Goal: Task Accomplishment & Management: Use online tool/utility

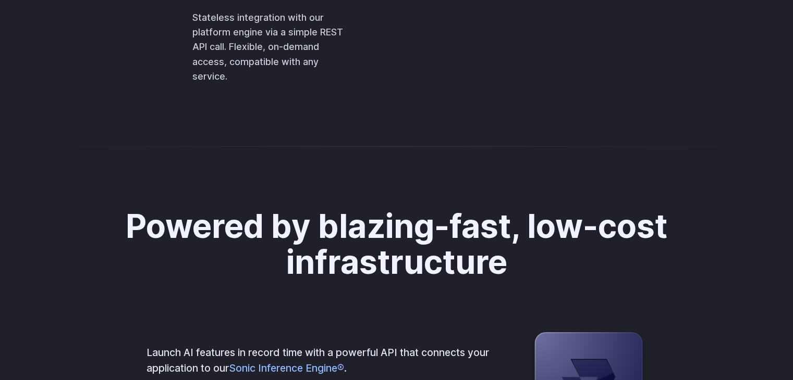
scroll to position [2449, 0]
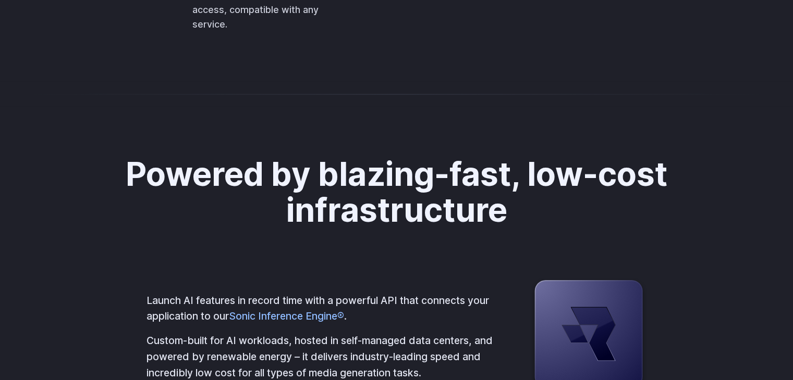
scroll to position [2501, 0]
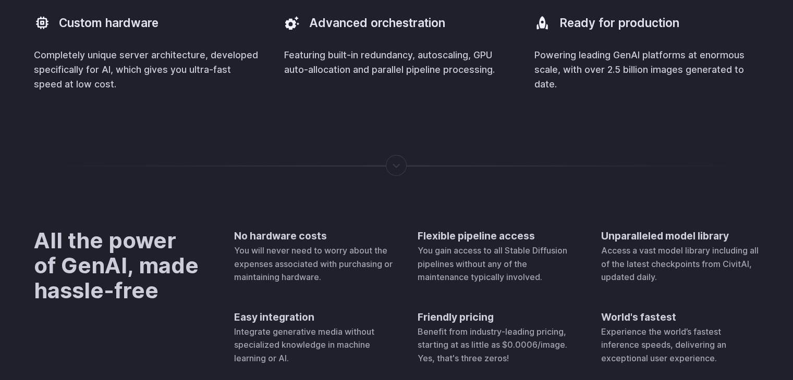
scroll to position [2784, 0]
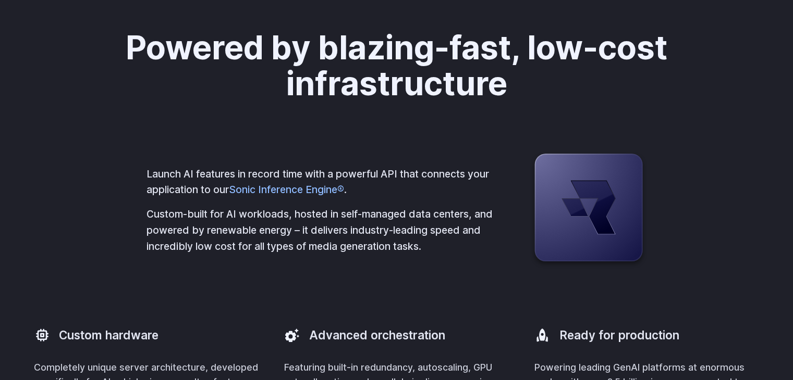
click at [450, 102] on h2 "Powered by blazing-fast, low-cost infrastructure" at bounding box center [396, 66] width 581 height 72
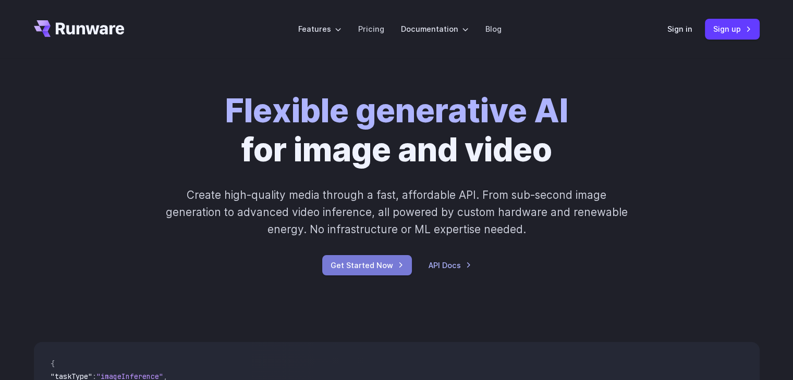
click at [397, 268] on link "Get Started Now" at bounding box center [367, 265] width 90 height 20
click at [734, 36] on link "Sign up" at bounding box center [732, 29] width 55 height 20
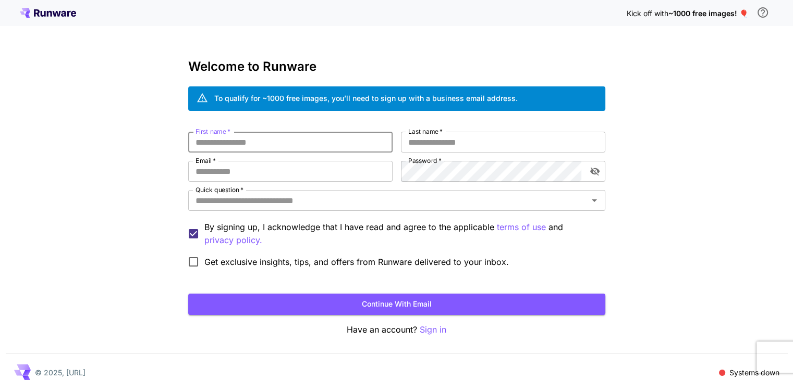
click at [292, 136] on input "First name   *" at bounding box center [290, 142] width 204 height 21
type input "*******"
click at [446, 149] on input "Last name   *" at bounding box center [503, 142] width 204 height 21
type input "*"
click at [372, 165] on input "Email   *" at bounding box center [290, 171] width 204 height 21
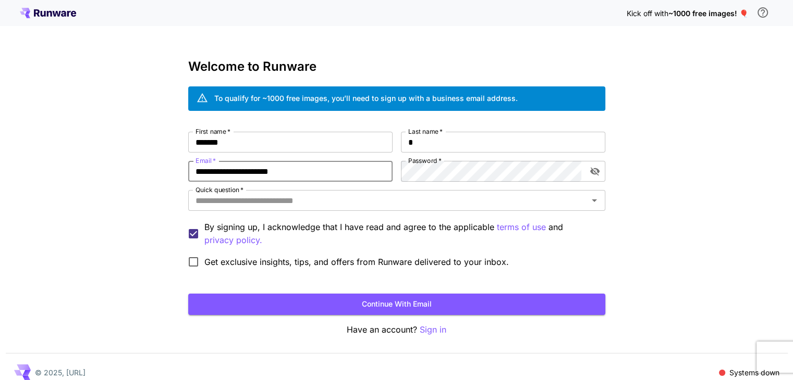
type input "**********"
click at [375, 172] on div "**********" at bounding box center [396, 202] width 417 height 141
click at [590, 172] on icon "toggle password visibility" at bounding box center [593, 172] width 9 height 8
click at [590, 172] on icon "toggle password visibility" at bounding box center [593, 171] width 9 height 7
click at [594, 176] on icon "toggle password visibility" at bounding box center [594, 171] width 10 height 10
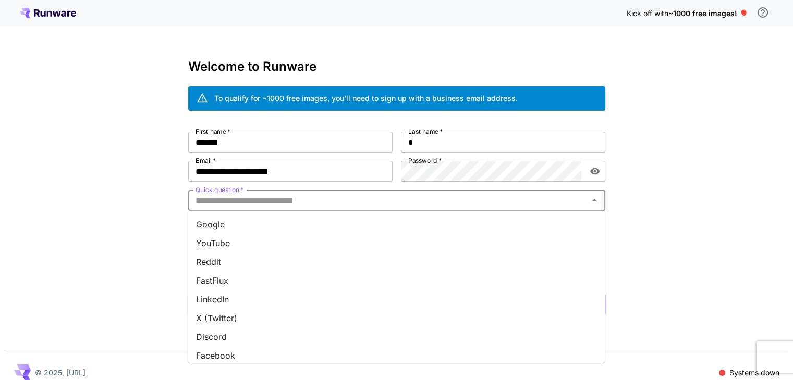
click at [369, 203] on input "Quick question   *" at bounding box center [387, 200] width 393 height 15
click at [221, 226] on li "Google" at bounding box center [396, 224] width 417 height 19
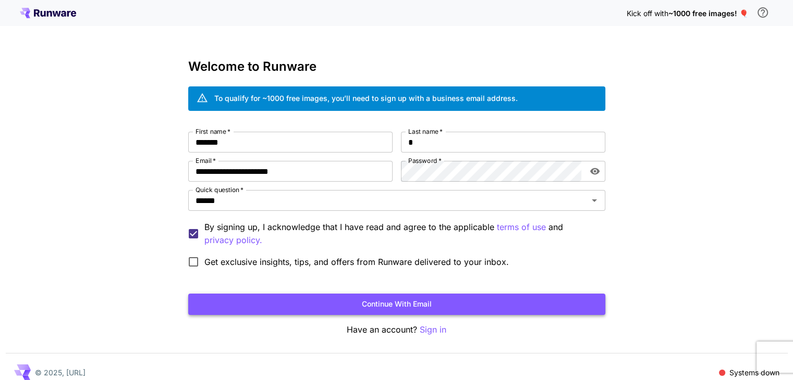
click at [405, 304] on button "Continue with email" at bounding box center [396, 304] width 417 height 21
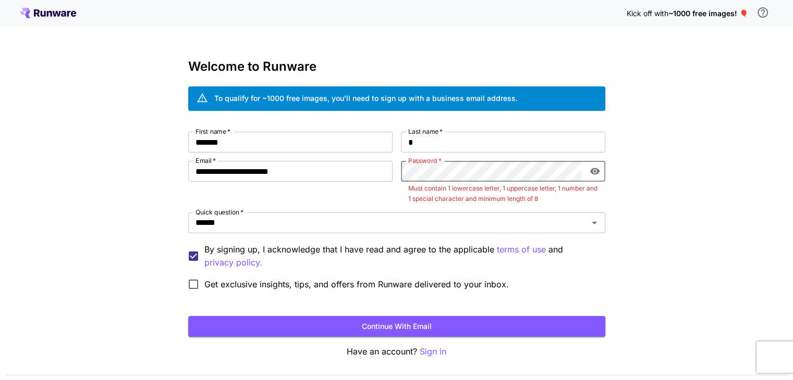
click at [188, 316] on button "Continue with email" at bounding box center [396, 326] width 417 height 21
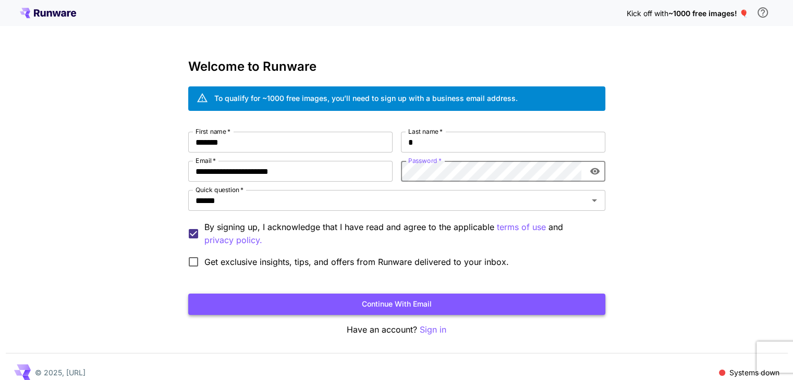
click at [520, 303] on button "Continue with email" at bounding box center [396, 304] width 417 height 21
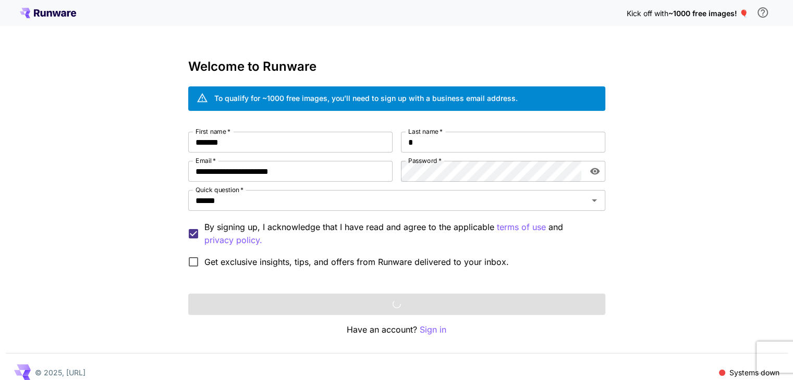
click at [653, 153] on div "**********" at bounding box center [396, 196] width 793 height 392
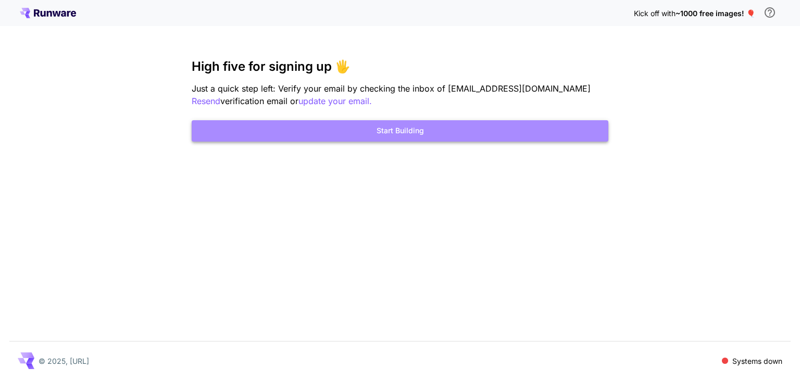
click at [481, 132] on button "Start Building" at bounding box center [400, 130] width 417 height 21
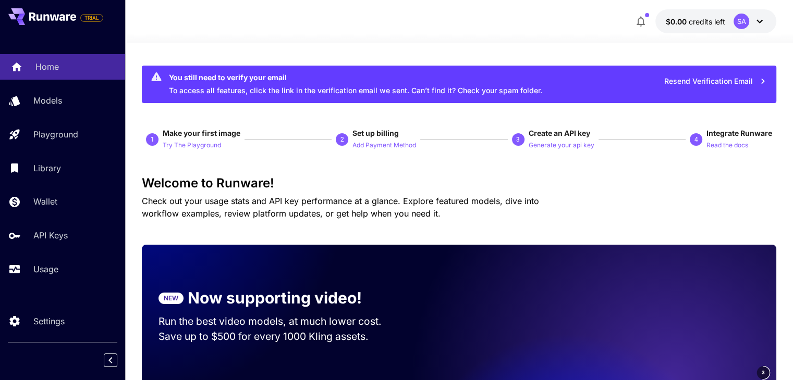
click at [46, 62] on p "Home" at bounding box center [46, 66] width 23 height 13
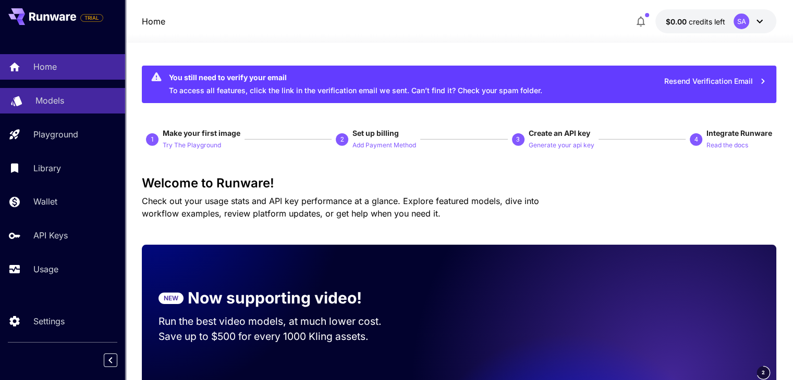
click at [52, 97] on p "Models" at bounding box center [49, 100] width 29 height 13
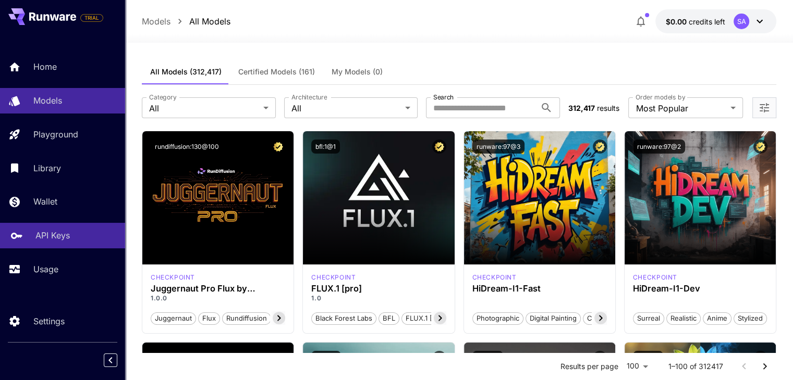
click at [65, 234] on p "API Keys" at bounding box center [52, 235] width 34 height 13
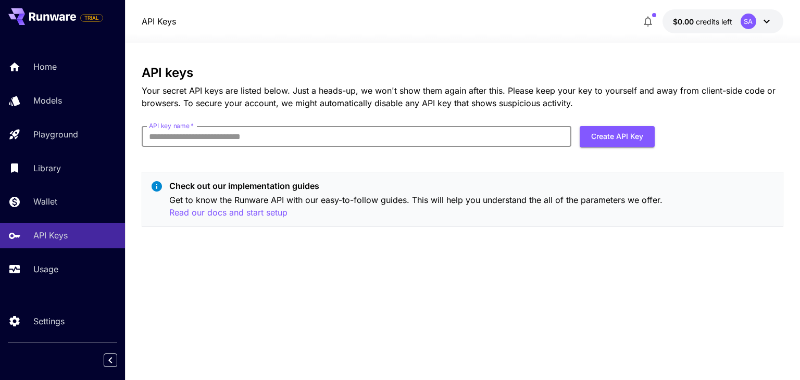
click at [200, 136] on input "API key name   *" at bounding box center [357, 136] width 430 height 21
type input "**********"
click at [605, 128] on button "Create API Key" at bounding box center [617, 136] width 75 height 21
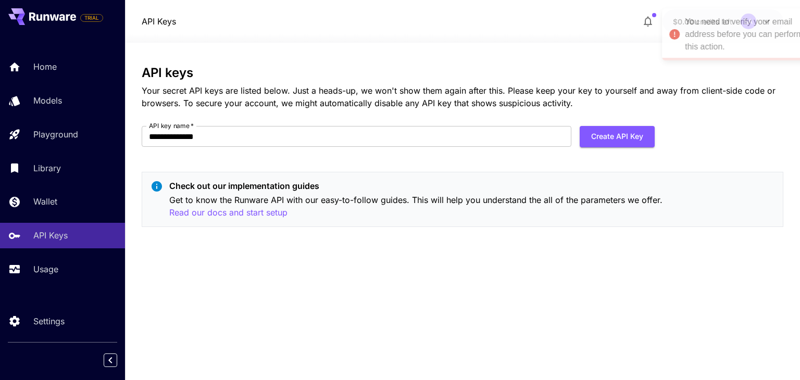
drag, startPoint x: 685, startPoint y: 36, endPoint x: 699, endPoint y: 36, distance: 13.5
click at [716, 36] on div "You need to verify your email address before you can perform this action." at bounding box center [749, 35] width 129 height 38
click at [768, 21] on icon at bounding box center [767, 22] width 6 height 4
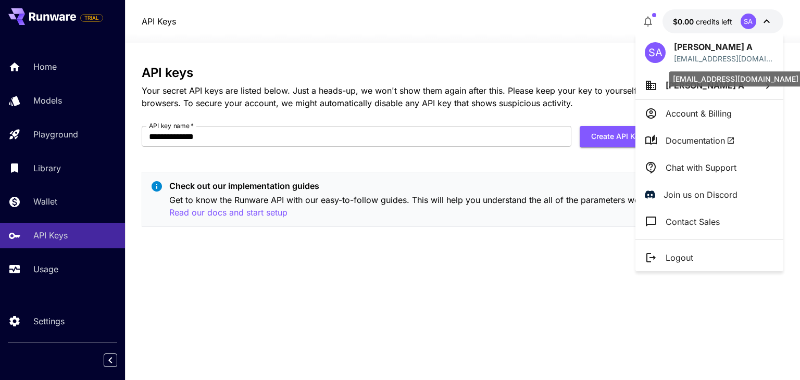
click at [724, 56] on p "[EMAIL_ADDRESS][DOMAIN_NAME]" at bounding box center [724, 58] width 100 height 11
drag, startPoint x: 721, startPoint y: 63, endPoint x: 728, endPoint y: 55, distance: 10.7
click at [728, 55] on p "[EMAIL_ADDRESS][DOMAIN_NAME]" at bounding box center [724, 58] width 100 height 11
click at [607, 48] on div at bounding box center [400, 190] width 800 height 380
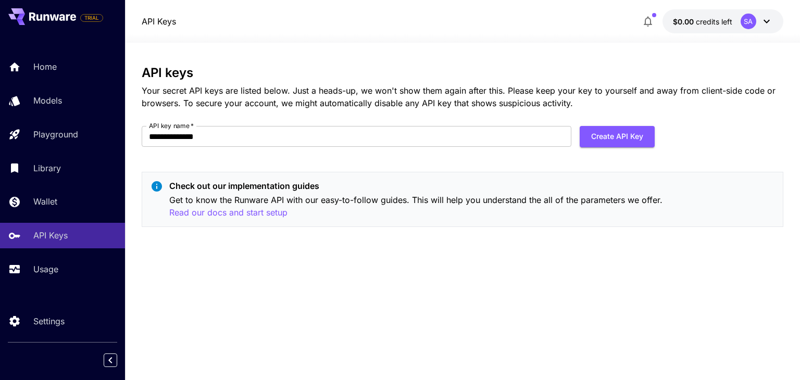
click at [765, 18] on icon at bounding box center [767, 21] width 13 height 13
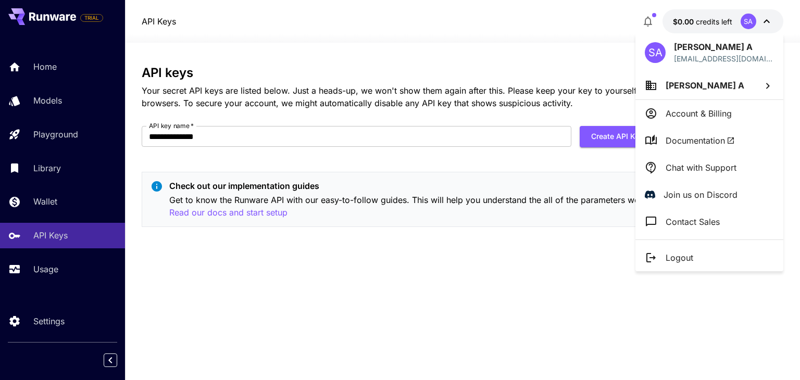
click at [598, 46] on div at bounding box center [400, 190] width 800 height 380
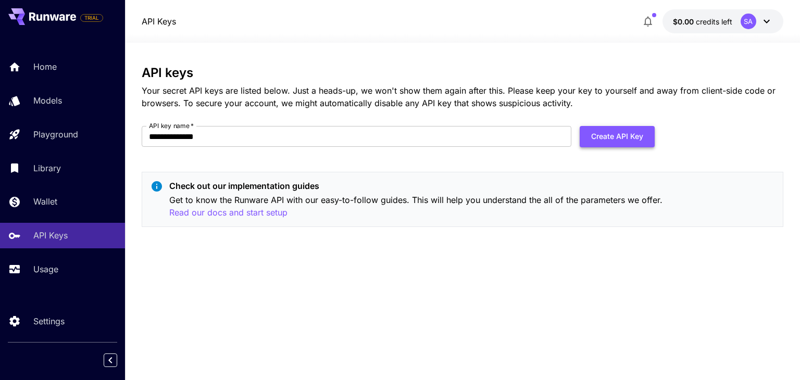
click at [621, 142] on button "Create API Key" at bounding box center [617, 136] width 75 height 21
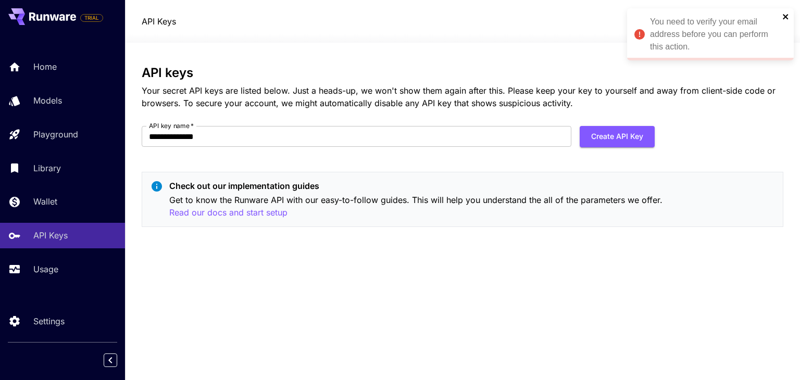
click at [786, 13] on icon "close" at bounding box center [786, 17] width 7 height 8
